Goal: Book appointment/travel/reservation

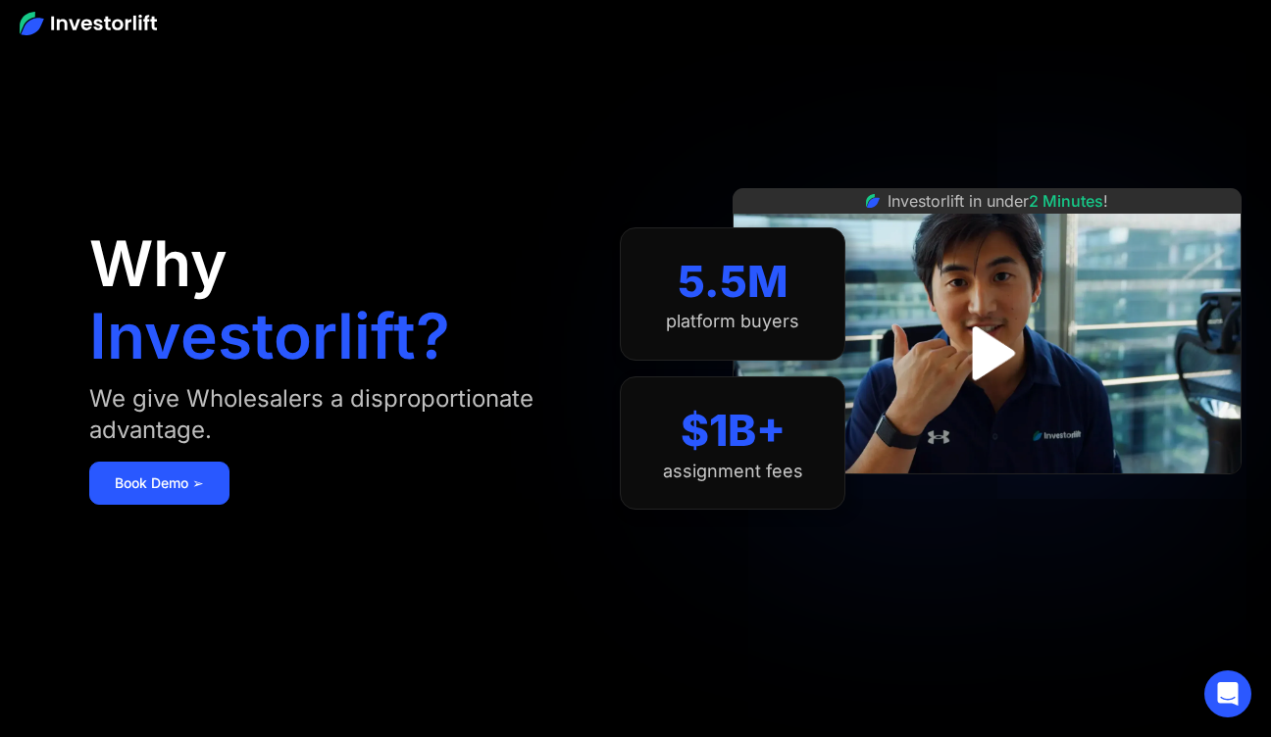
click at [175, 462] on link "Book Demo ➢" at bounding box center [159, 483] width 140 height 43
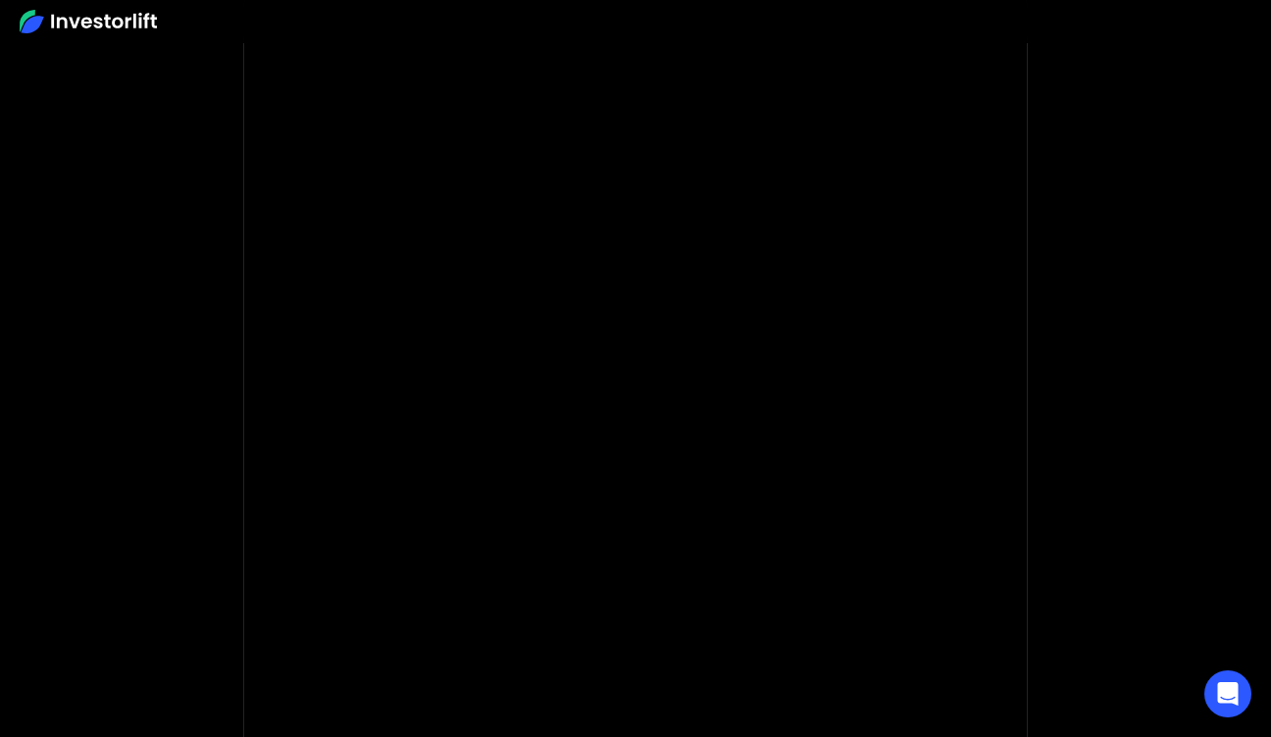
scroll to position [107, 0]
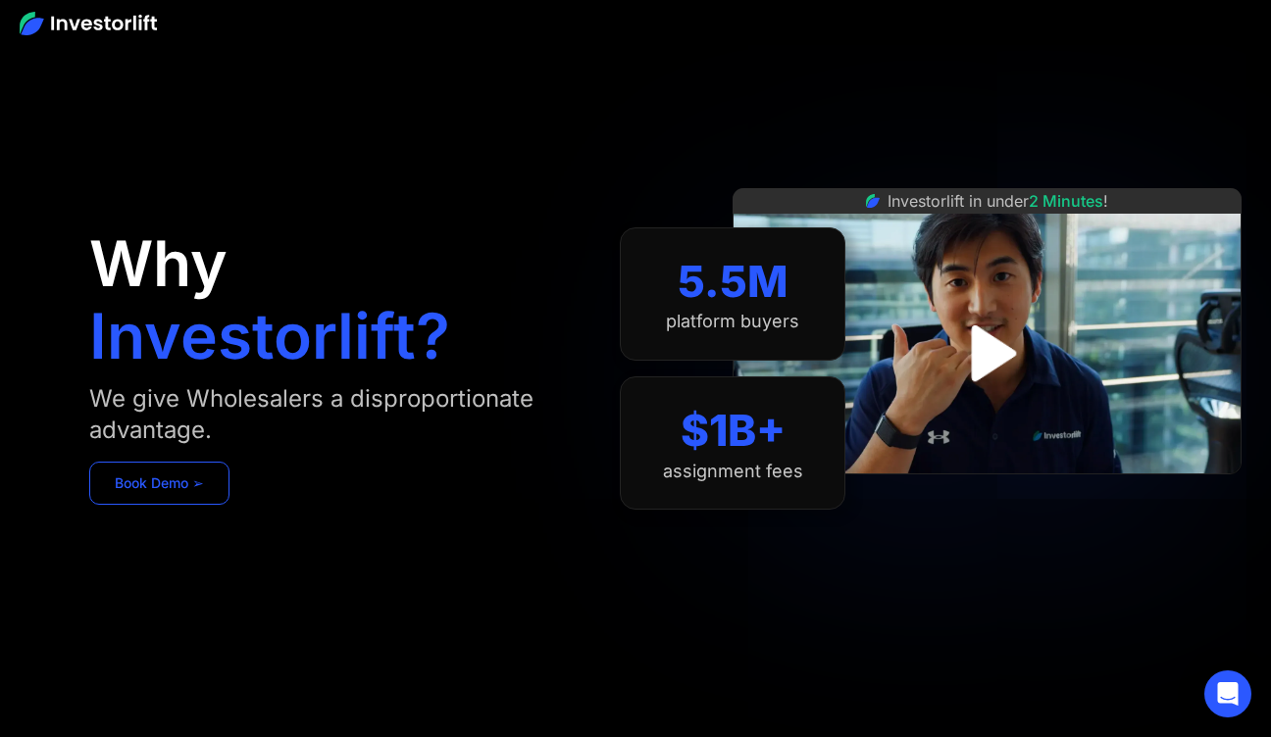
click at [182, 480] on link "Book Demo ➢" at bounding box center [159, 483] width 140 height 43
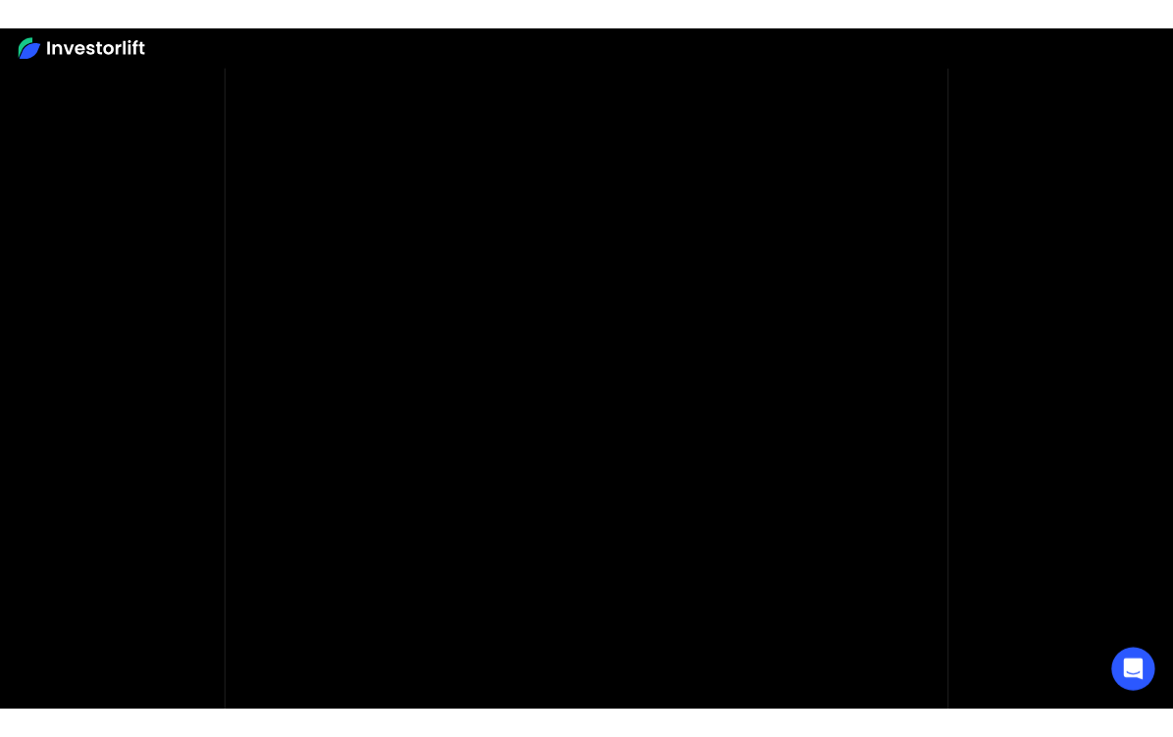
scroll to position [80, 0]
